Goal: Task Accomplishment & Management: Complete application form

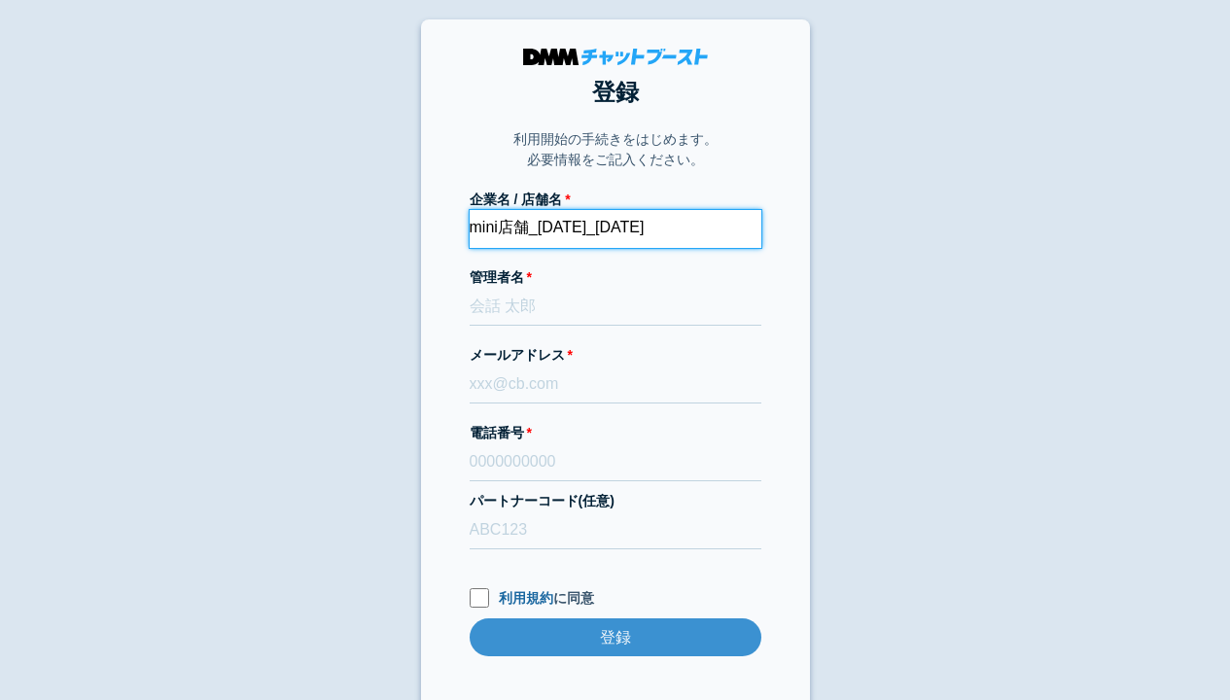
type input "mini店舗_[DATE]_[DATE]"
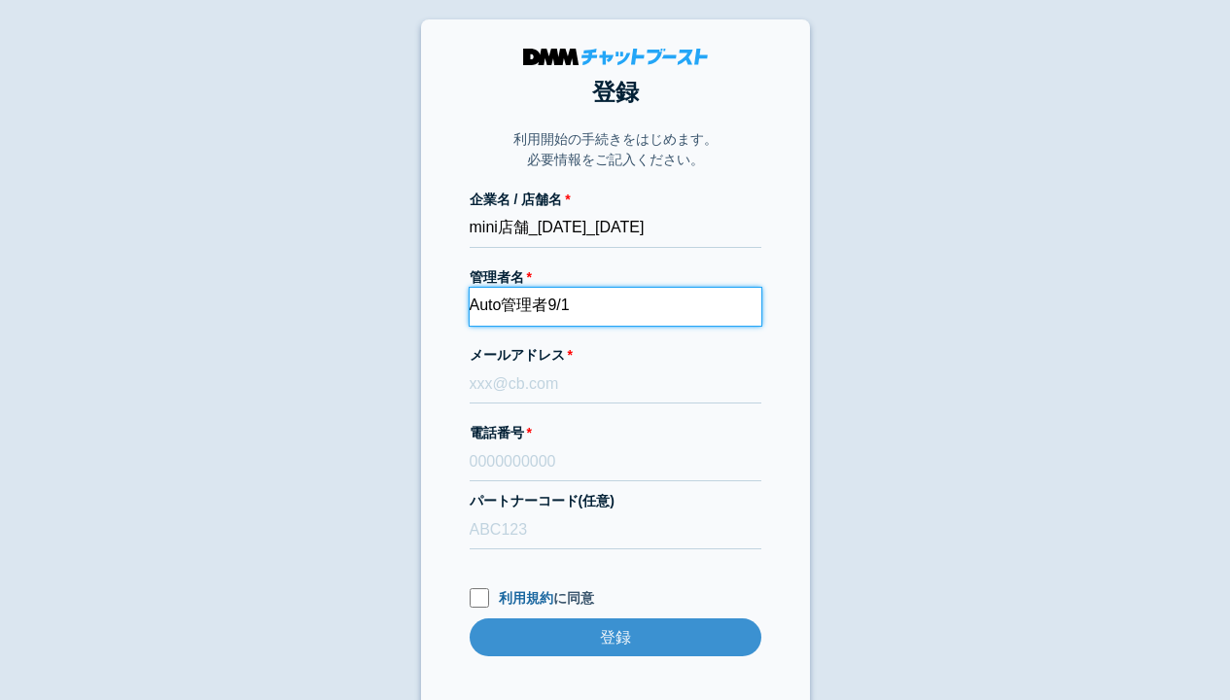
type input "Auto管理者9/1"
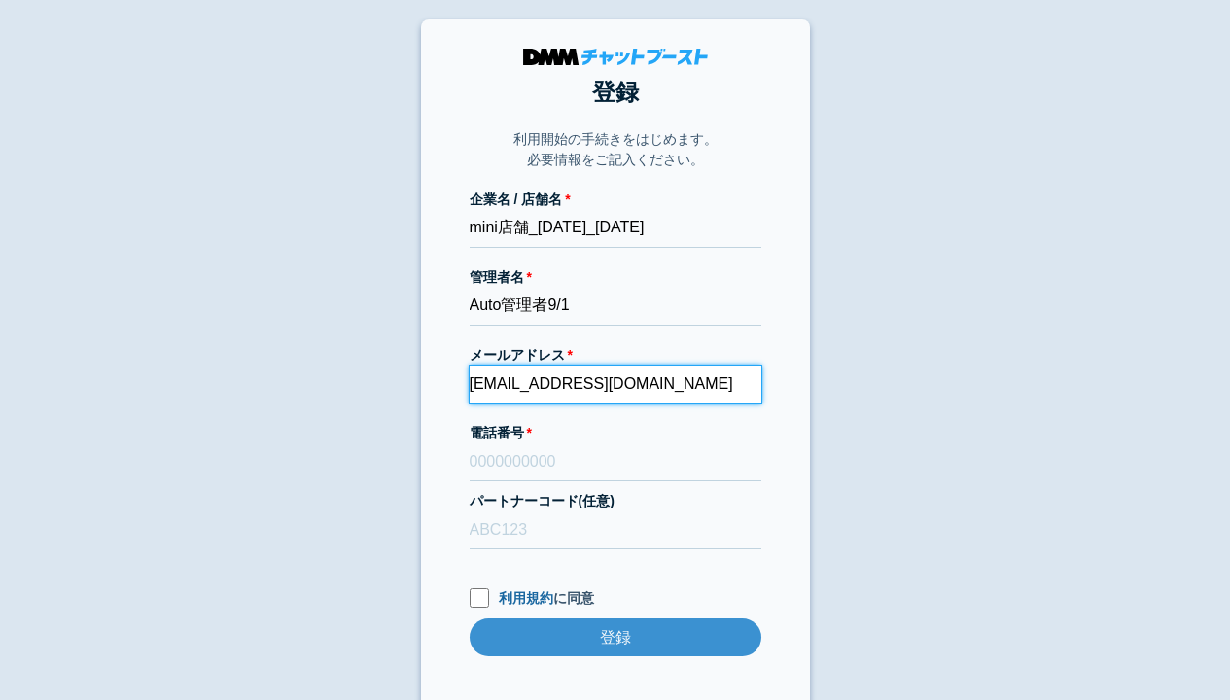
type input "[EMAIL_ADDRESS][DOMAIN_NAME]"
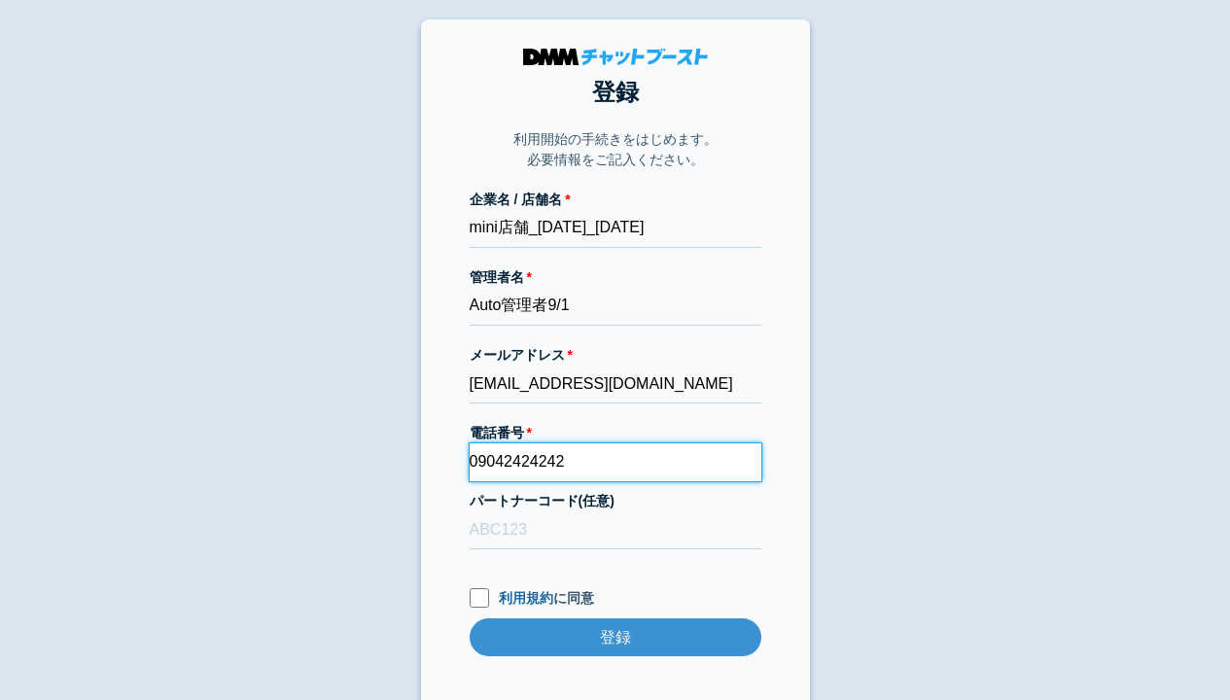
type input "09042424242"
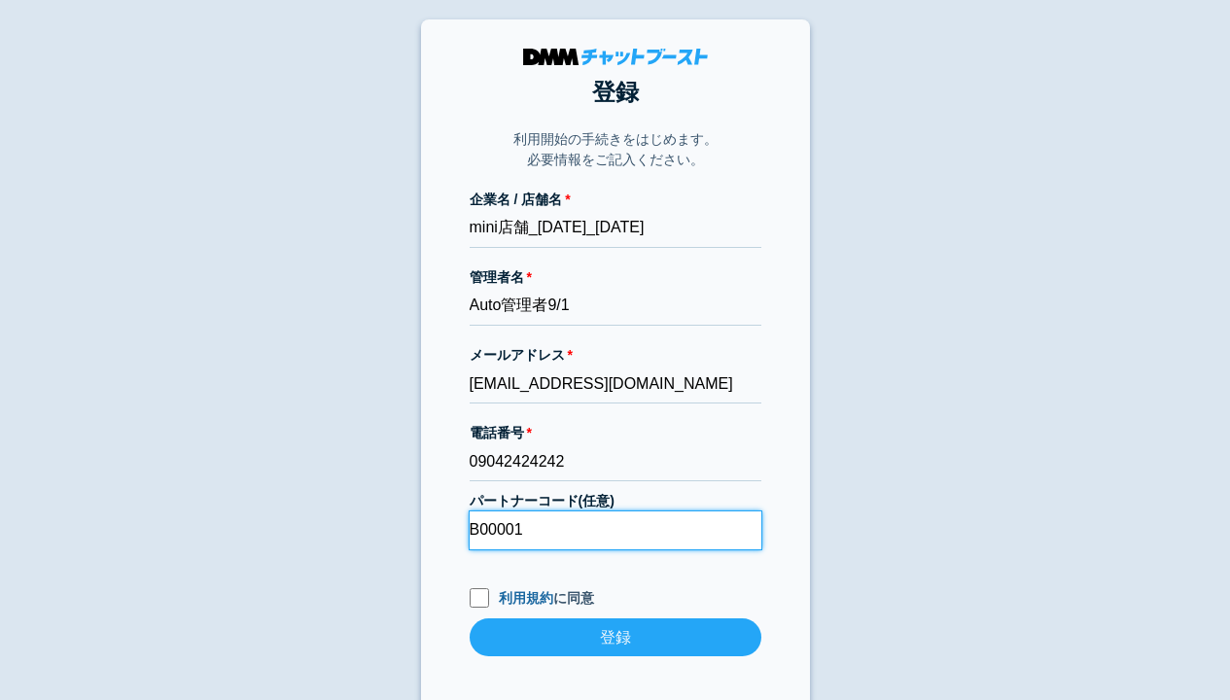
type input "B00001"
click at [479, 597] on input "利用規約 に同意" at bounding box center [479, 597] width 19 height 19
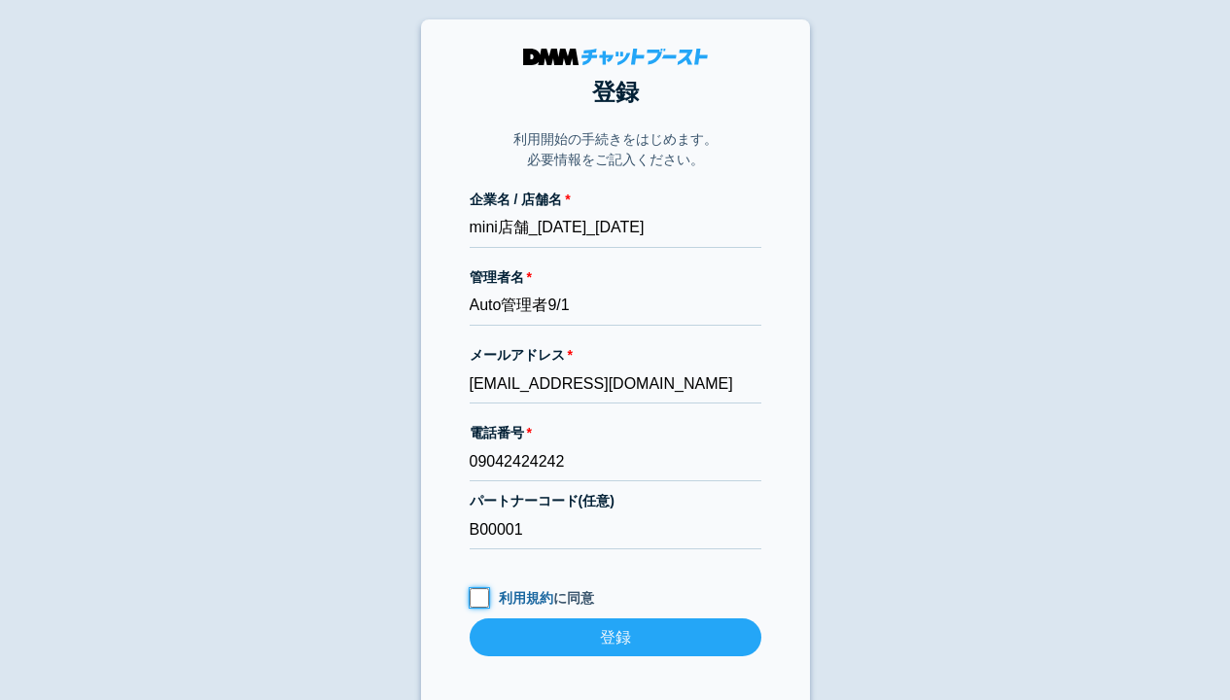
checkbox input "true"
click at [615, 637] on input "登録" at bounding box center [616, 638] width 292 height 38
